Goal: Find contact information: Find contact information

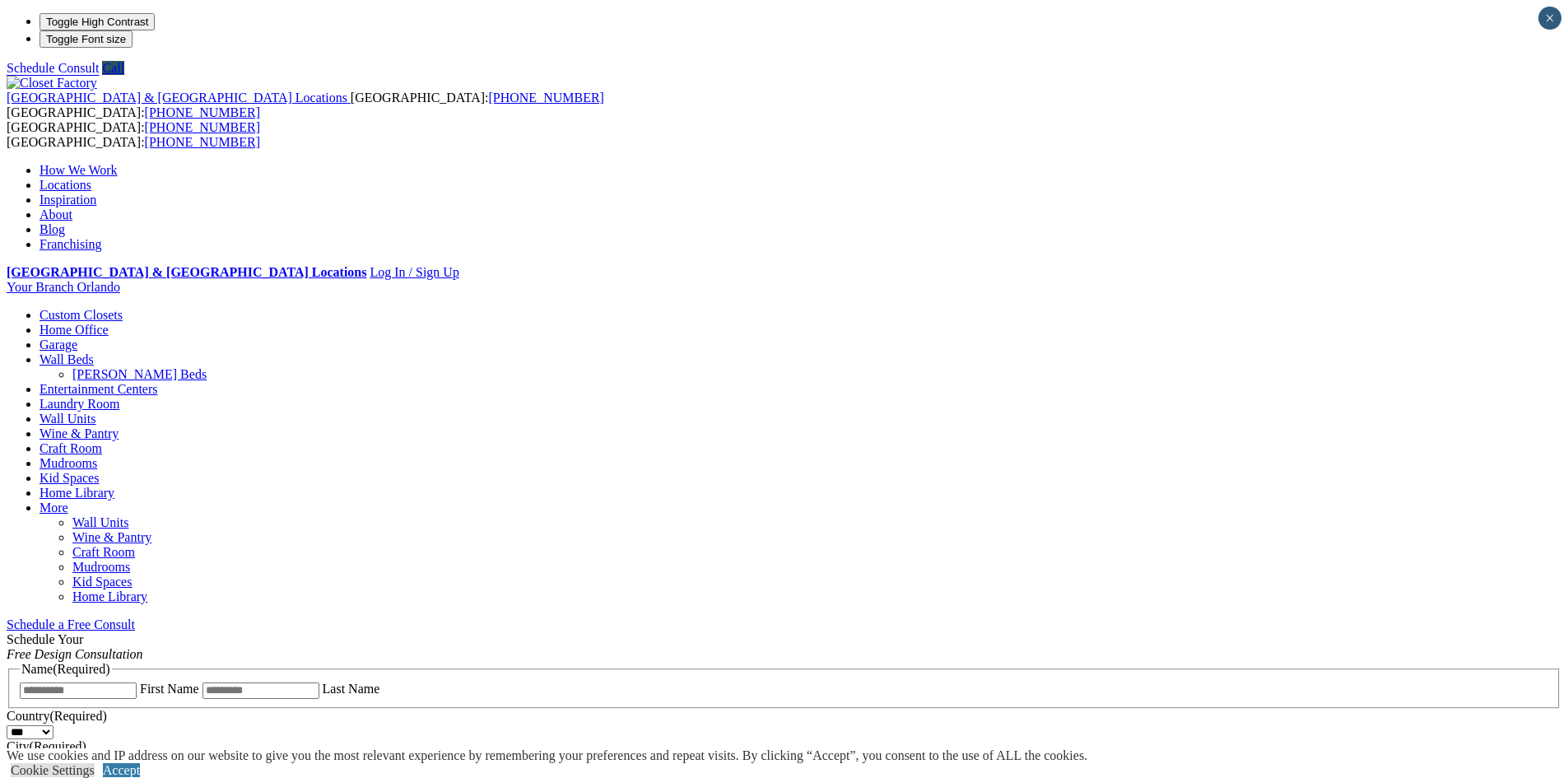
click at [135, 617] on span "Schedule a Free Consult (opens a dropdown menu)" at bounding box center [135, 624] width 0 height 14
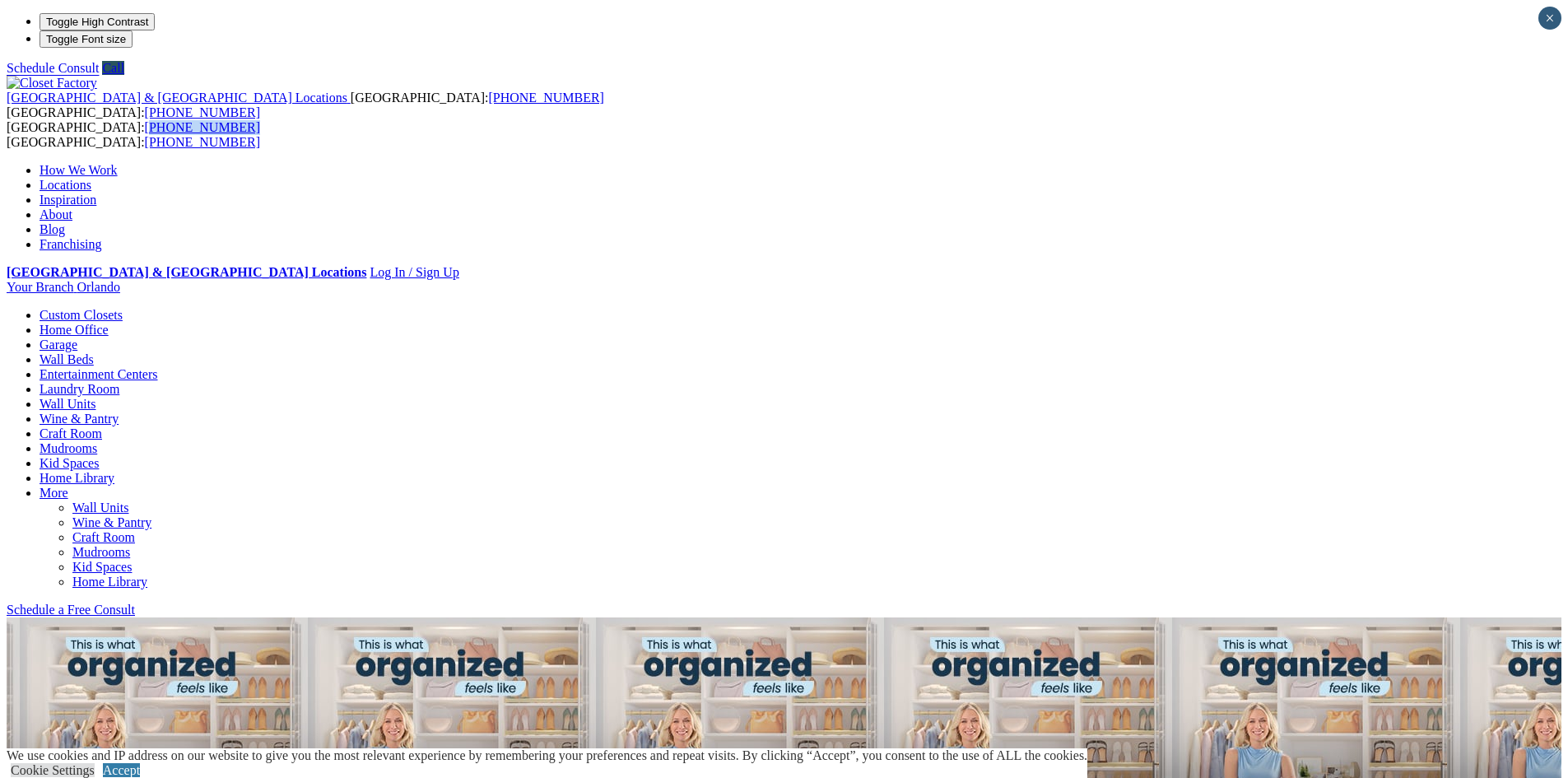
drag, startPoint x: 432, startPoint y: 25, endPoint x: 349, endPoint y: 25, distance: 83.0
click at [260, 120] on span "[GEOGRAPHIC_DATA]: [PHONE_NUMBER] [GEOGRAPHIC_DATA]: [PHONE_NUMBER]" at bounding box center [133, 134] width 253 height 29
copy link "800) 838-7995"
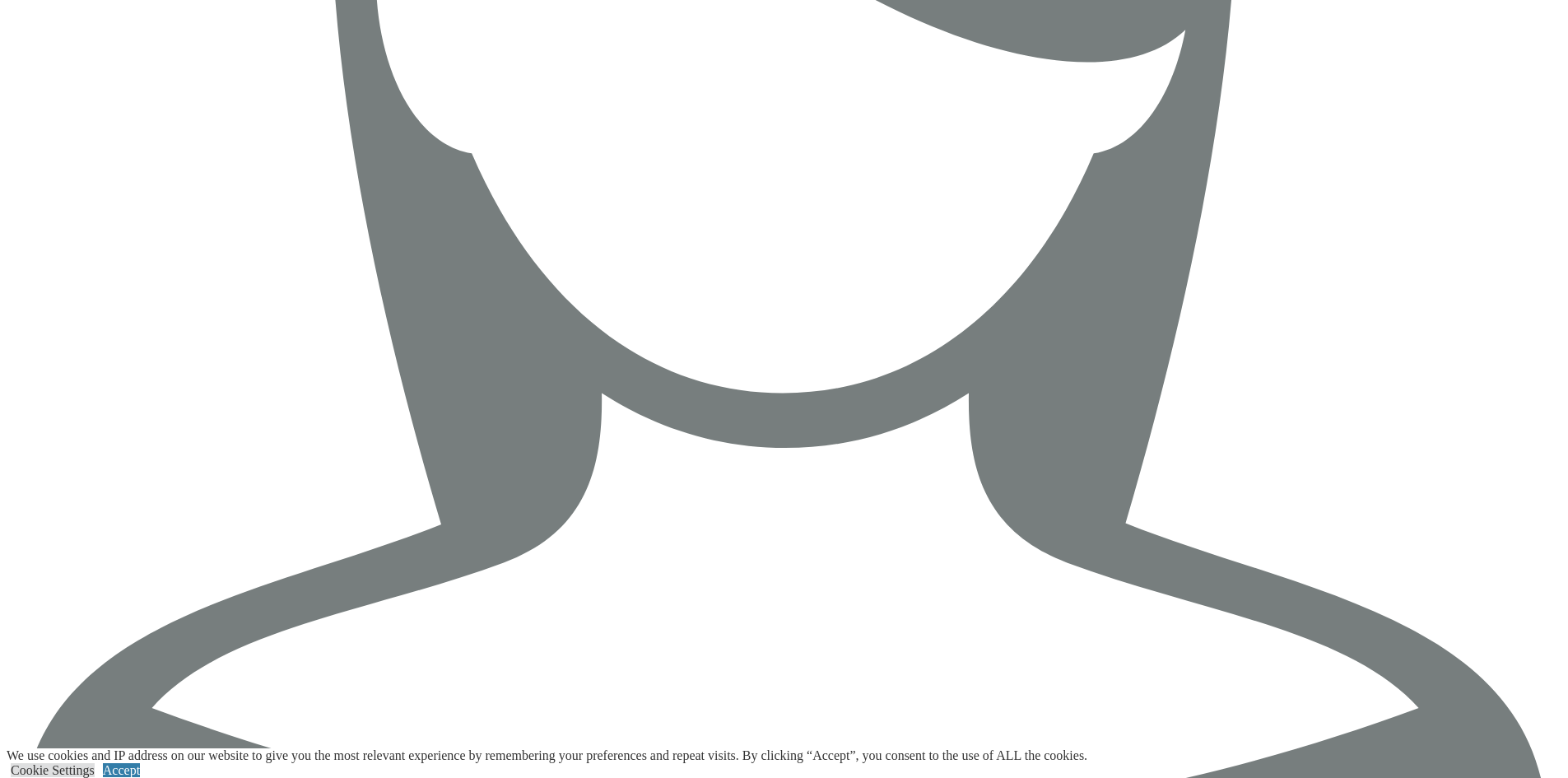
scroll to position [5548, 0]
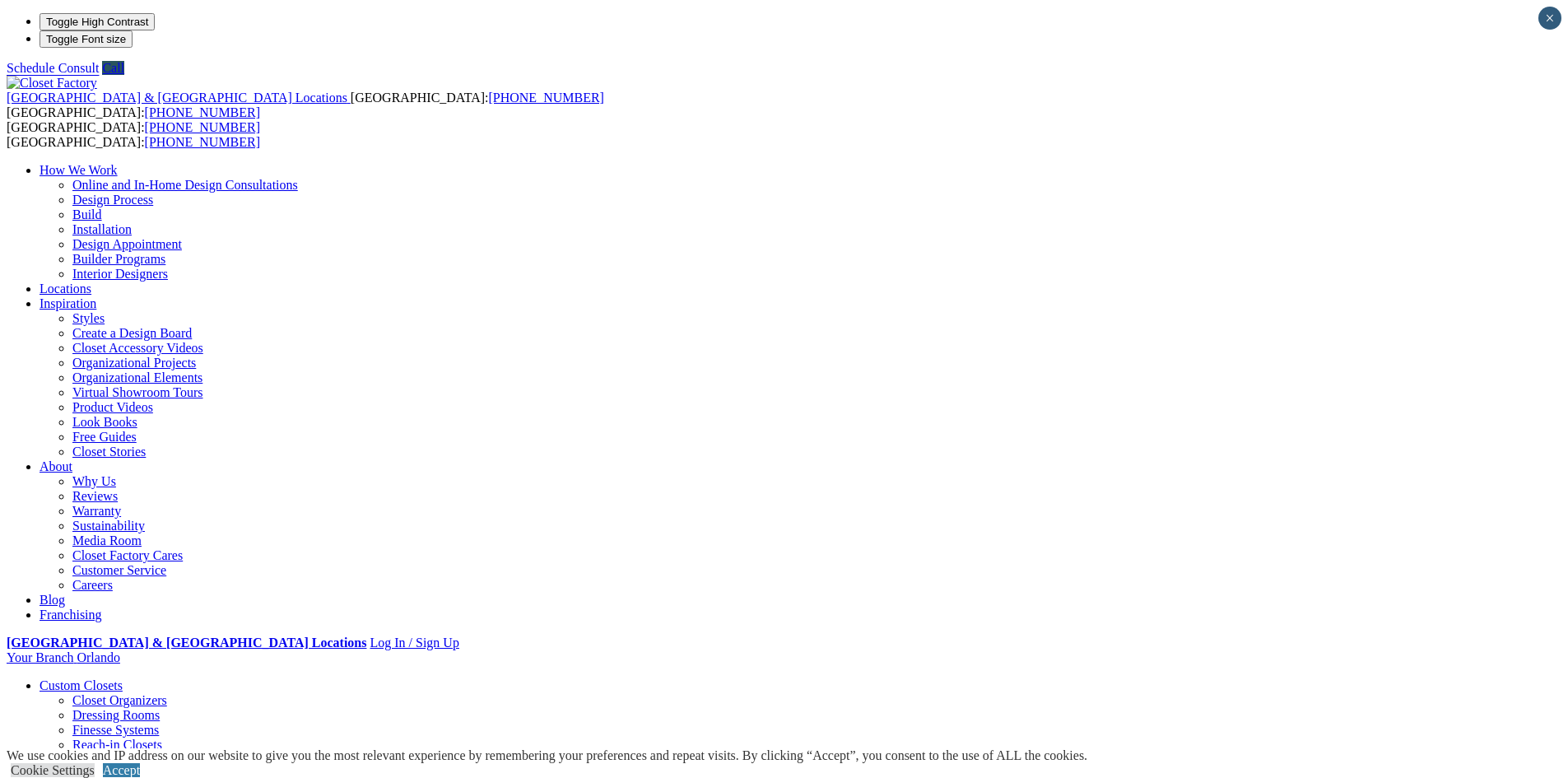
drag, startPoint x: 575, startPoint y: 275, endPoint x: 817, endPoint y: 274, distance: 242.0
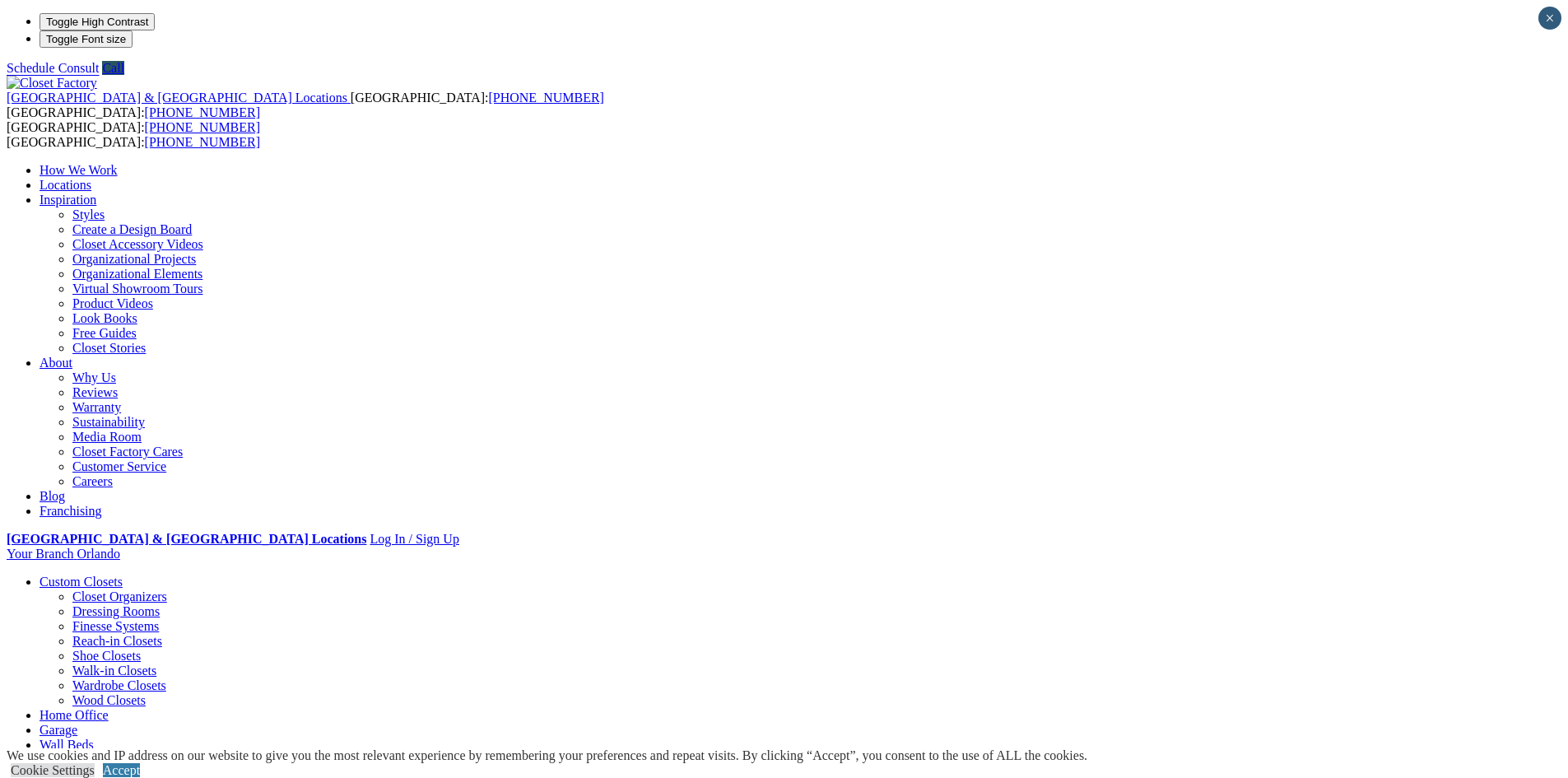
drag, startPoint x: 1293, startPoint y: 256, endPoint x: 1145, endPoint y: 235, distance: 149.5
copy span "305 )909-8398"
